Goal: Task Accomplishment & Management: Manage account settings

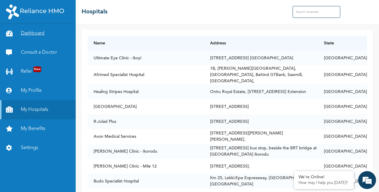
click at [40, 34] on link "Dashboard" at bounding box center [38, 33] width 76 height 19
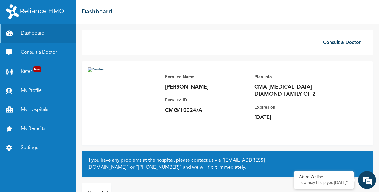
click at [35, 91] on link "My Profile" at bounding box center [38, 90] width 76 height 19
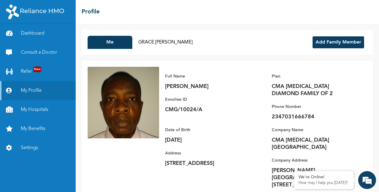
scroll to position [6, 0]
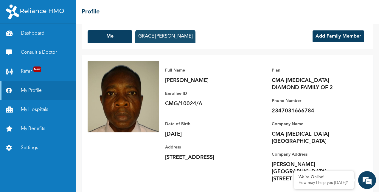
click at [177, 36] on button "GRACE [PERSON_NAME]" at bounding box center [165, 36] width 60 height 13
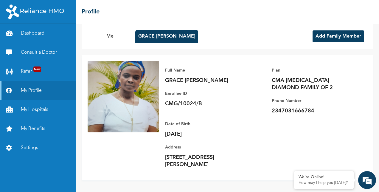
click at [338, 38] on button "Add Family Member" at bounding box center [338, 36] width 52 height 12
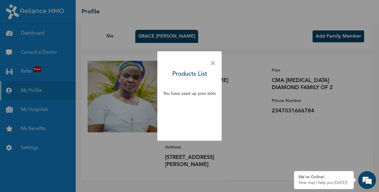
click at [213, 64] on span "×" at bounding box center [213, 63] width 6 height 13
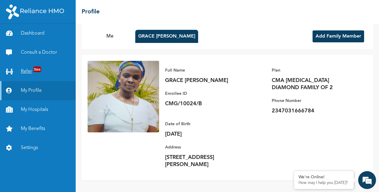
click at [37, 69] on span "New" at bounding box center [37, 69] width 8 height 6
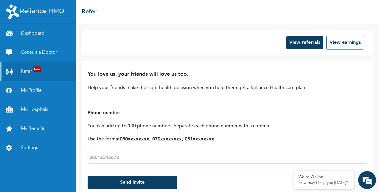
scroll to position [30, 0]
